Goal: Transaction & Acquisition: Download file/media

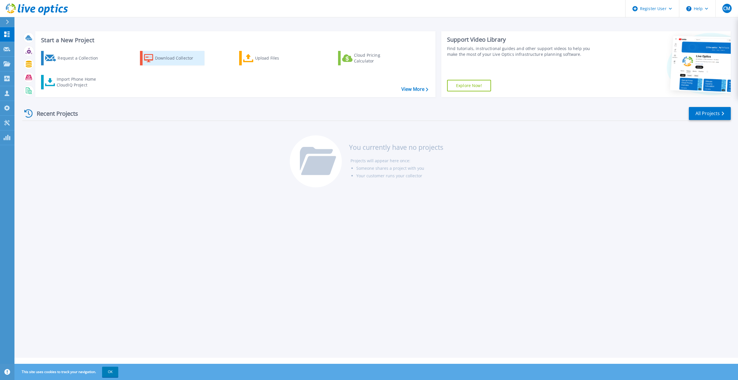
click at [153, 60] on icon at bounding box center [148, 58] width 9 height 8
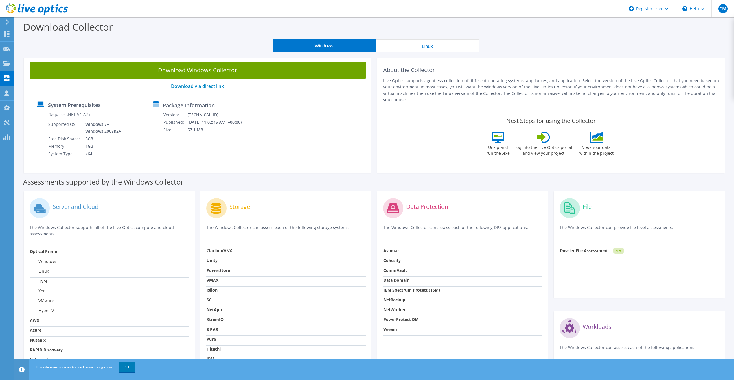
click at [435, 41] on button "Linux" at bounding box center [427, 45] width 103 height 13
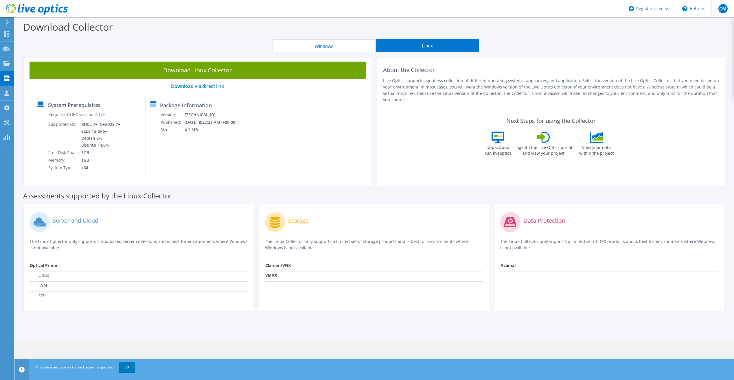
click at [369, 43] on button "Windows" at bounding box center [323, 45] width 103 height 13
